Goal: Information Seeking & Learning: Check status

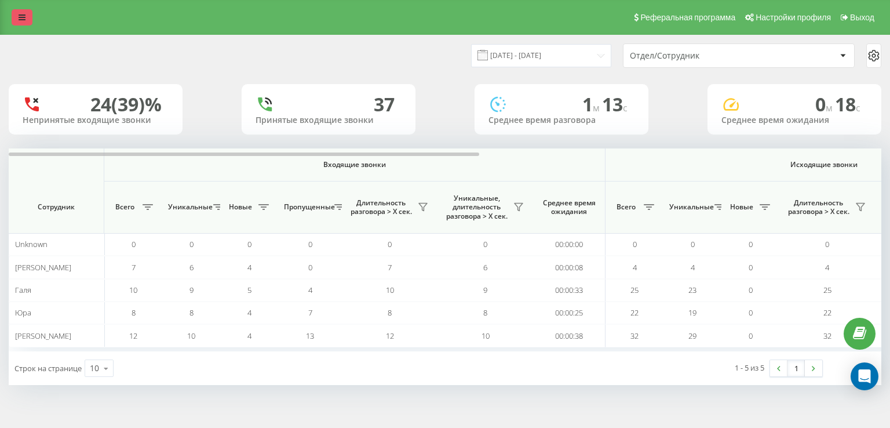
click at [27, 17] on link at bounding box center [22, 17] width 21 height 16
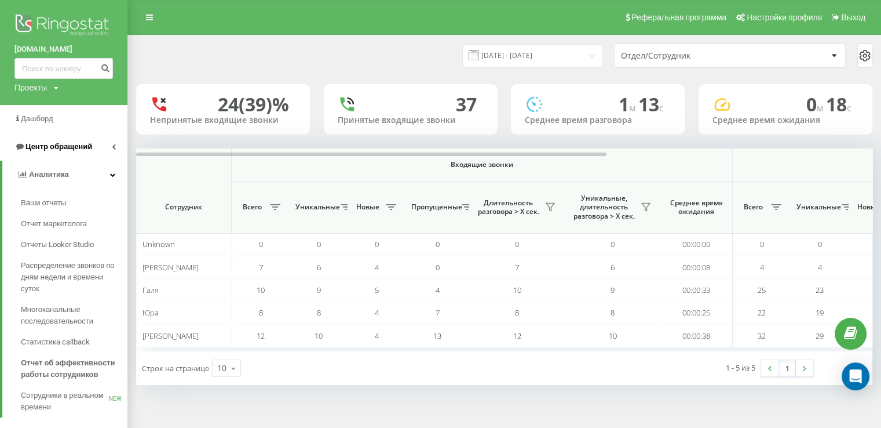
click at [66, 140] on link "Центр обращений" at bounding box center [64, 147] width 128 height 28
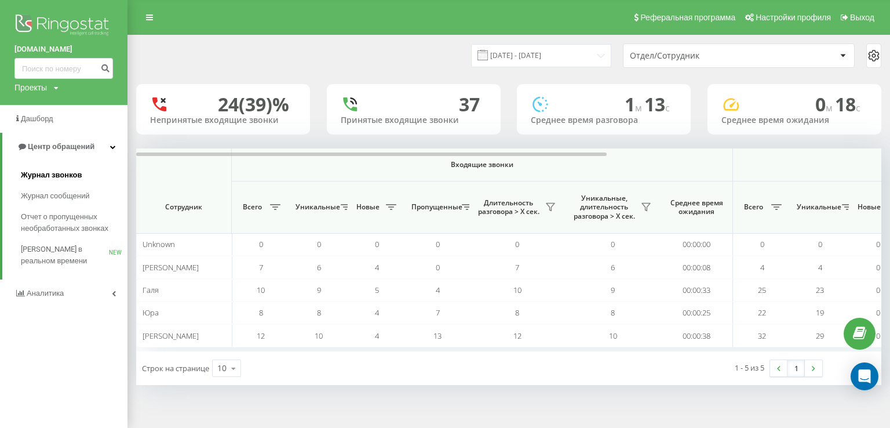
click at [51, 176] on span "Журнал звонков" at bounding box center [51, 175] width 61 height 12
